Goal: Transaction & Acquisition: Purchase product/service

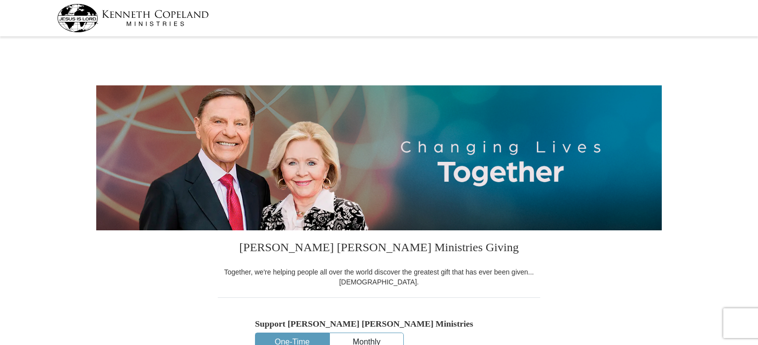
scroll to position [276, 0]
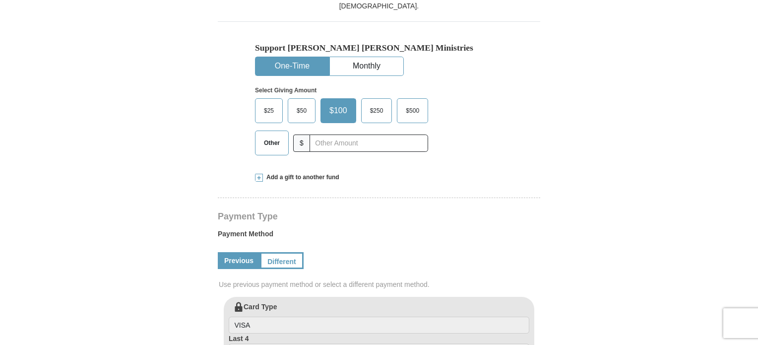
select select "OK"
click at [303, 107] on span "$50" at bounding box center [302, 110] width 20 height 15
click at [0, 0] on input "$50" at bounding box center [0, 0] width 0 height 0
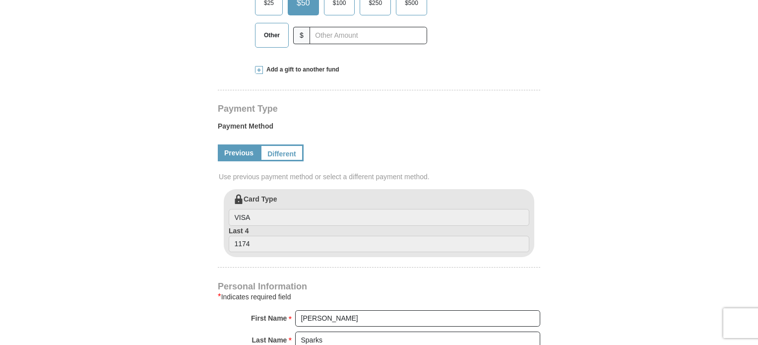
scroll to position [386, 0]
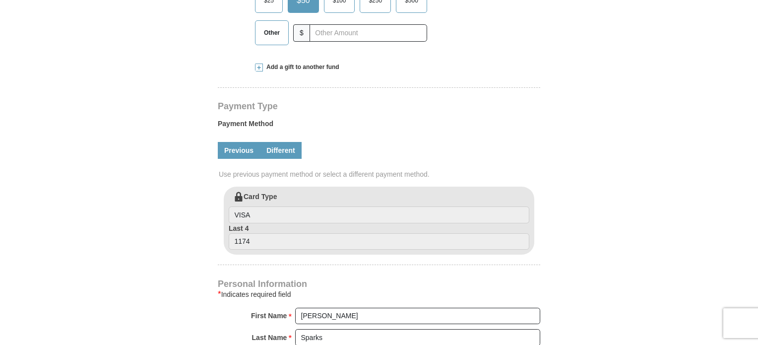
click at [293, 148] on link "Different" at bounding box center [281, 150] width 42 height 17
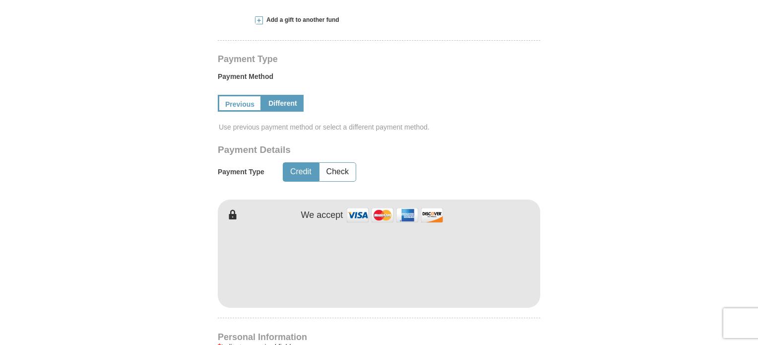
scroll to position [434, 0]
click at [643, 194] on form "Kenneth Copeland Ministries Giving Together, we're helping people all over the …" at bounding box center [379, 190] width 566 height 1169
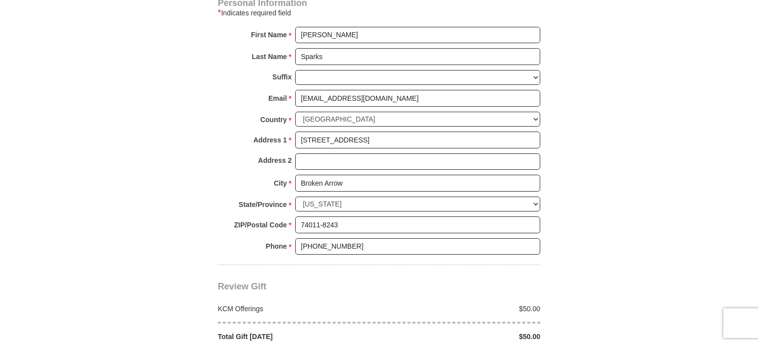
scroll to position [877, 0]
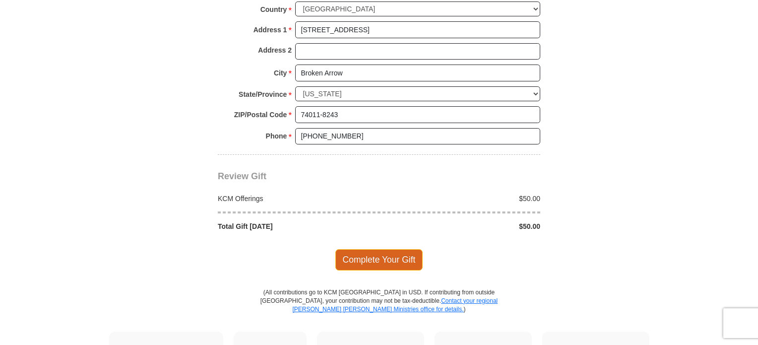
click at [406, 256] on span "Complete Your Gift" at bounding box center [379, 259] width 88 height 21
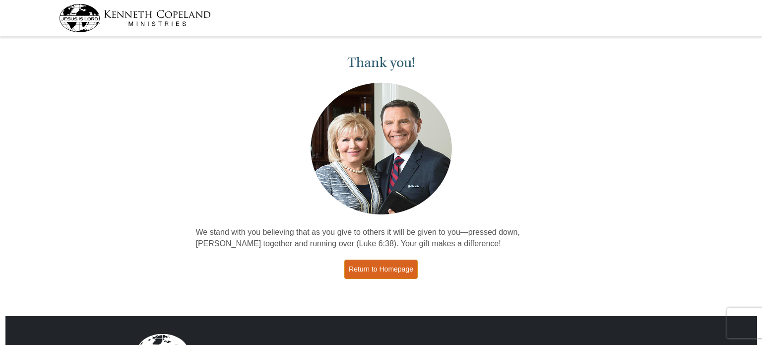
click at [364, 270] on link "Return to Homepage" at bounding box center [380, 268] width 73 height 19
